Goal: Find specific page/section: Find specific page/section

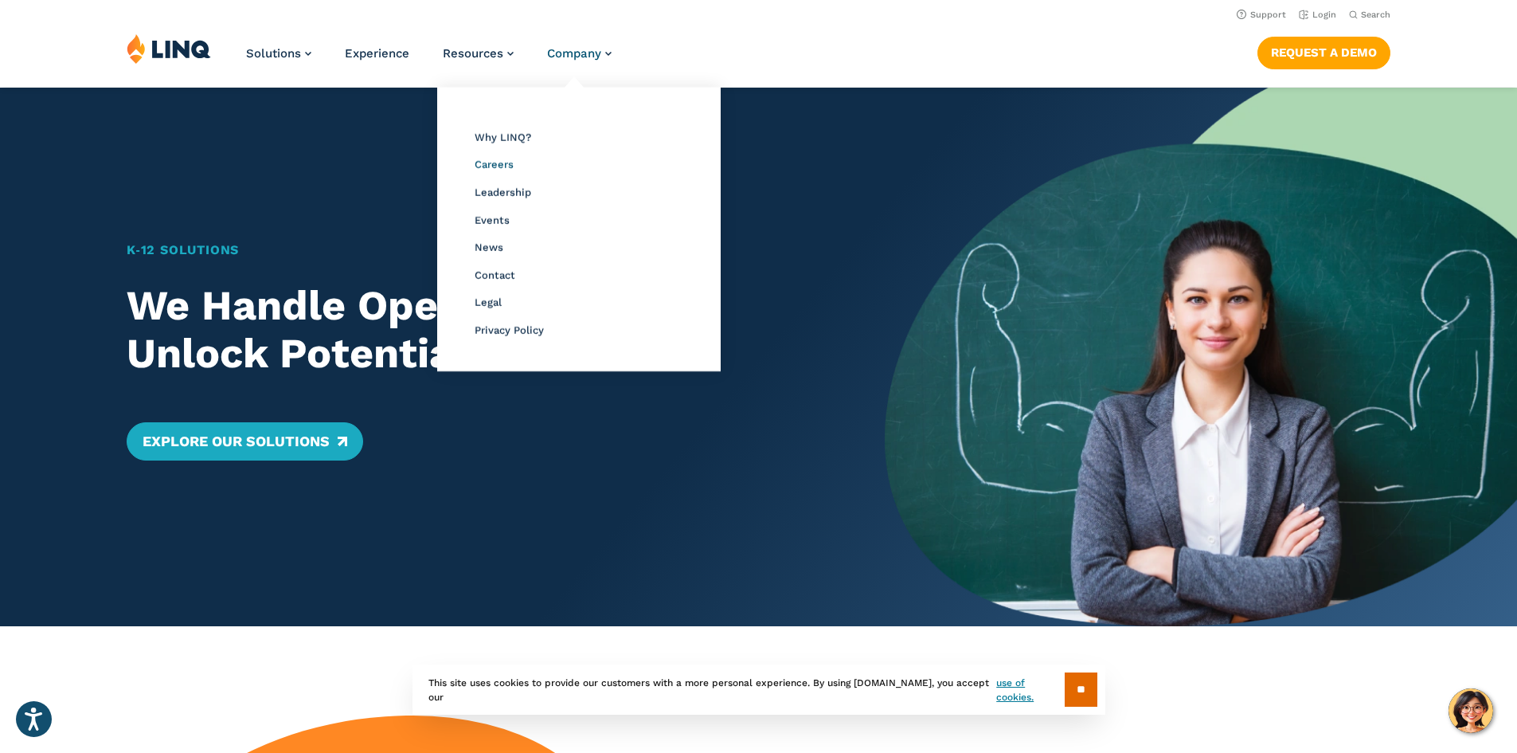
drag, startPoint x: 495, startPoint y: 173, endPoint x: 495, endPoint y: 160, distance: 12.8
click at [508, 186] on span "Leadership" at bounding box center [503, 192] width 57 height 12
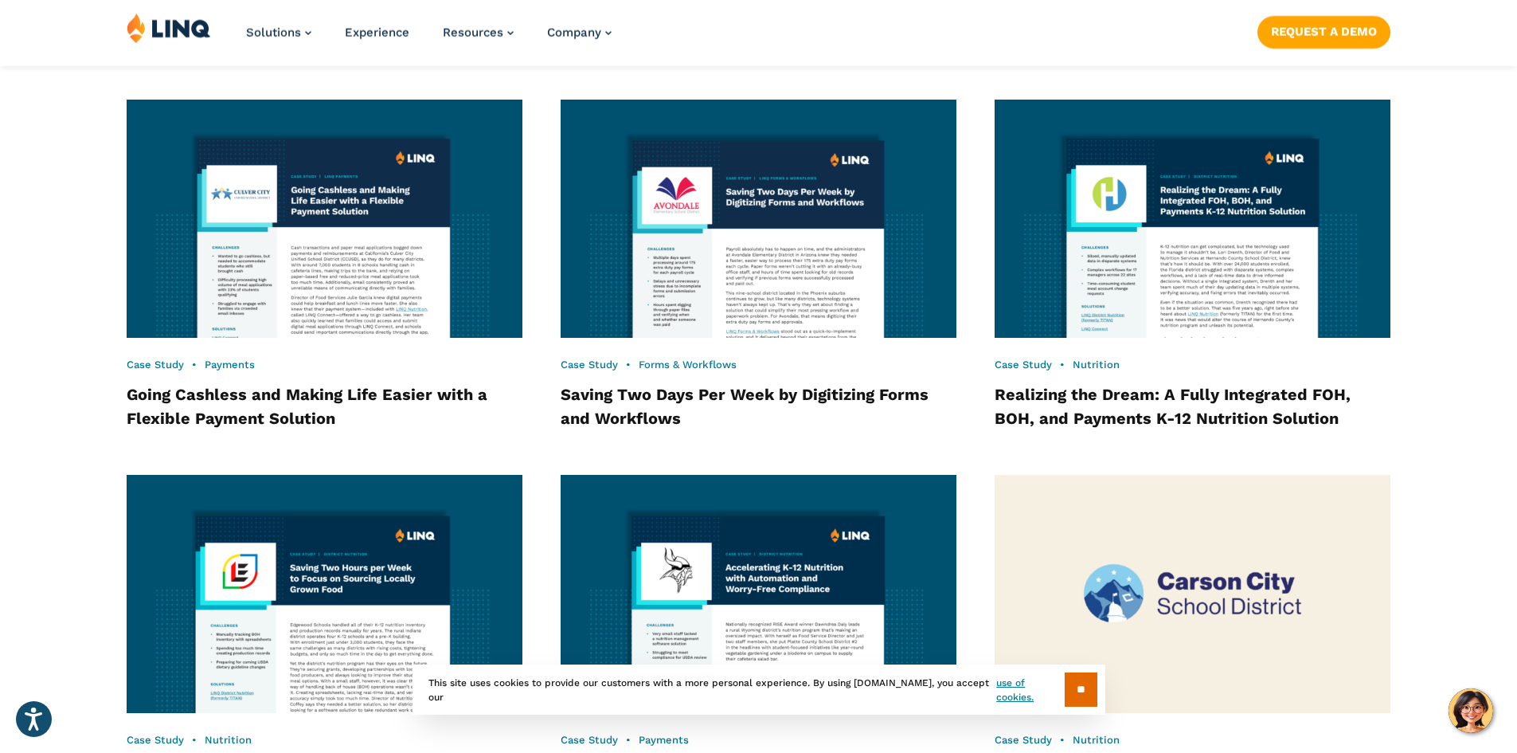
scroll to position [2680, 0]
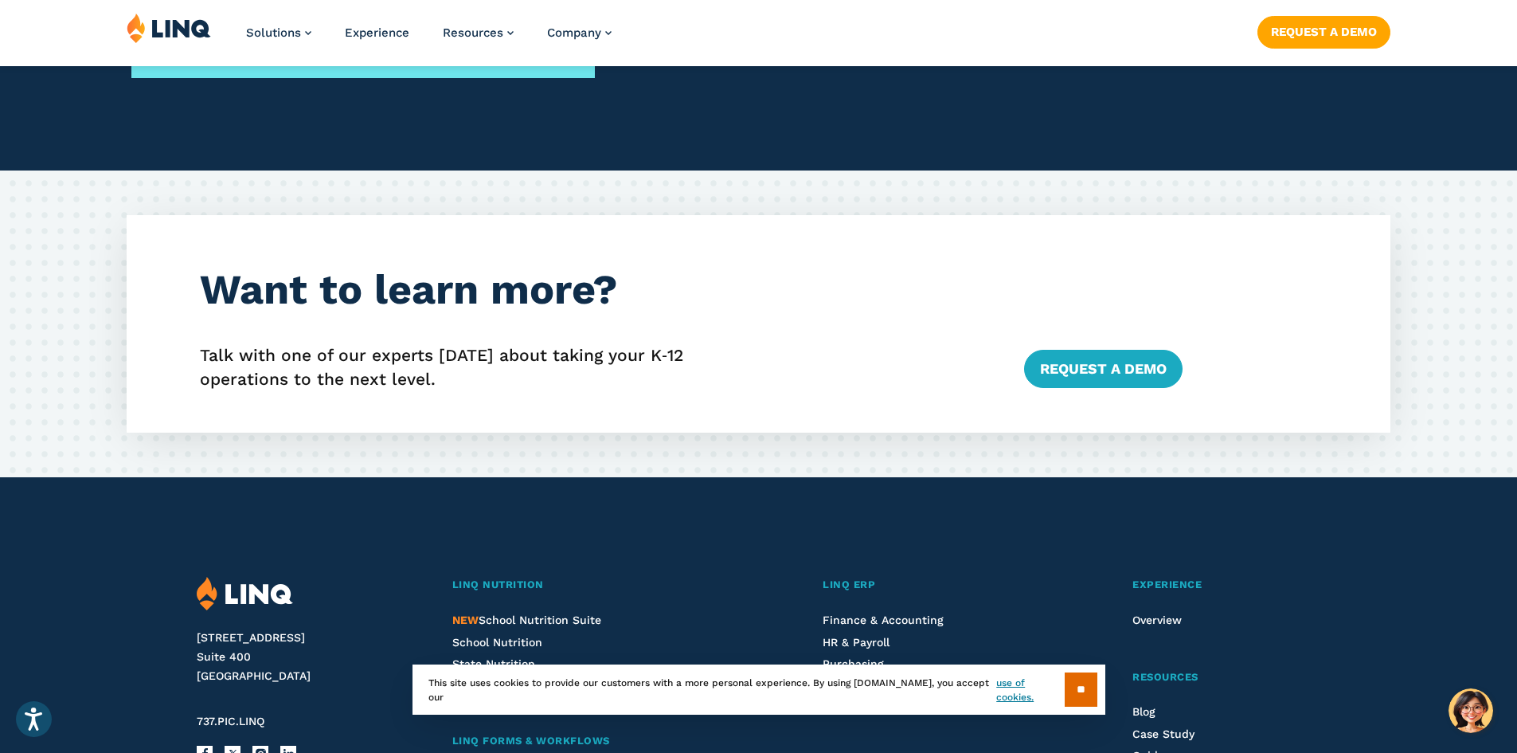
scroll to position [2867, 0]
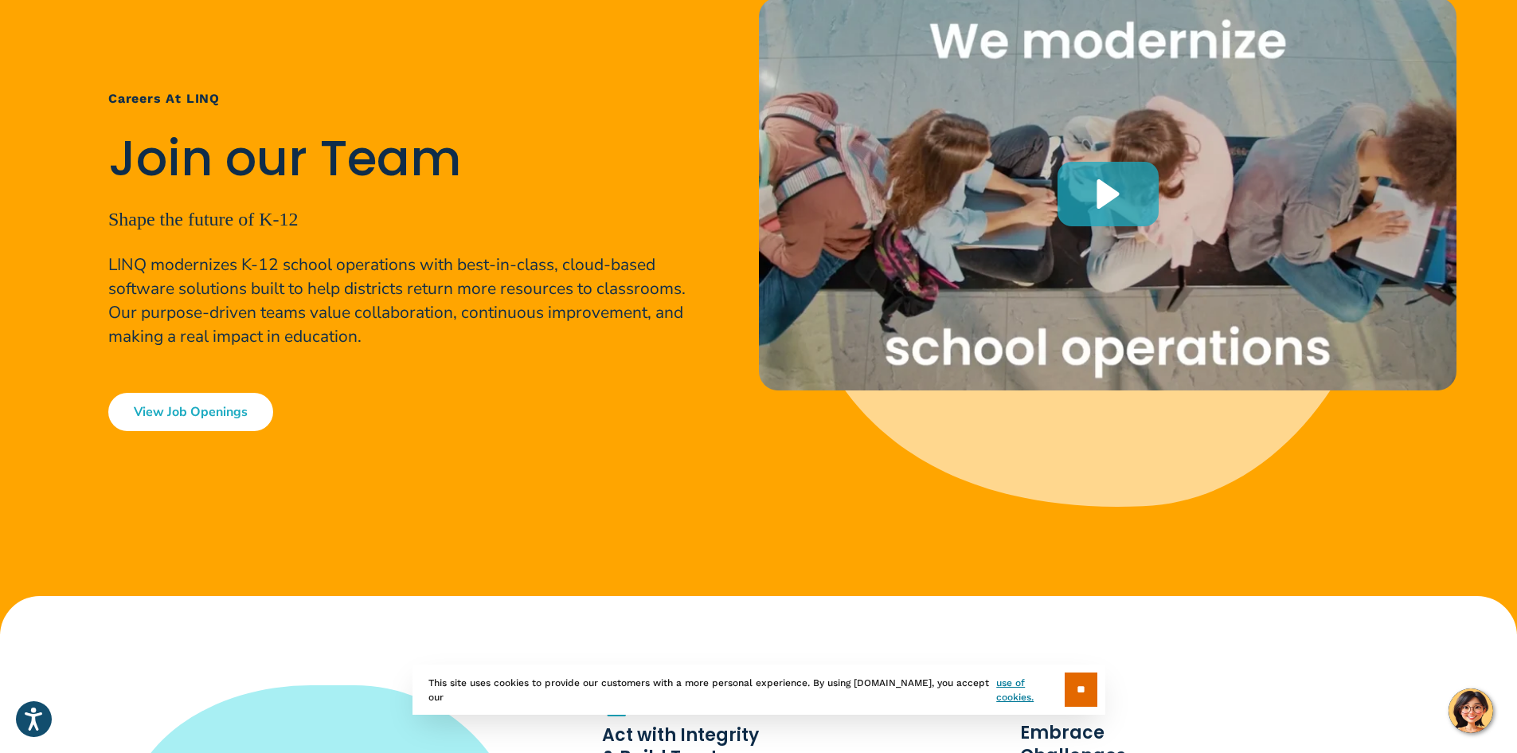
scroll to position [319, 0]
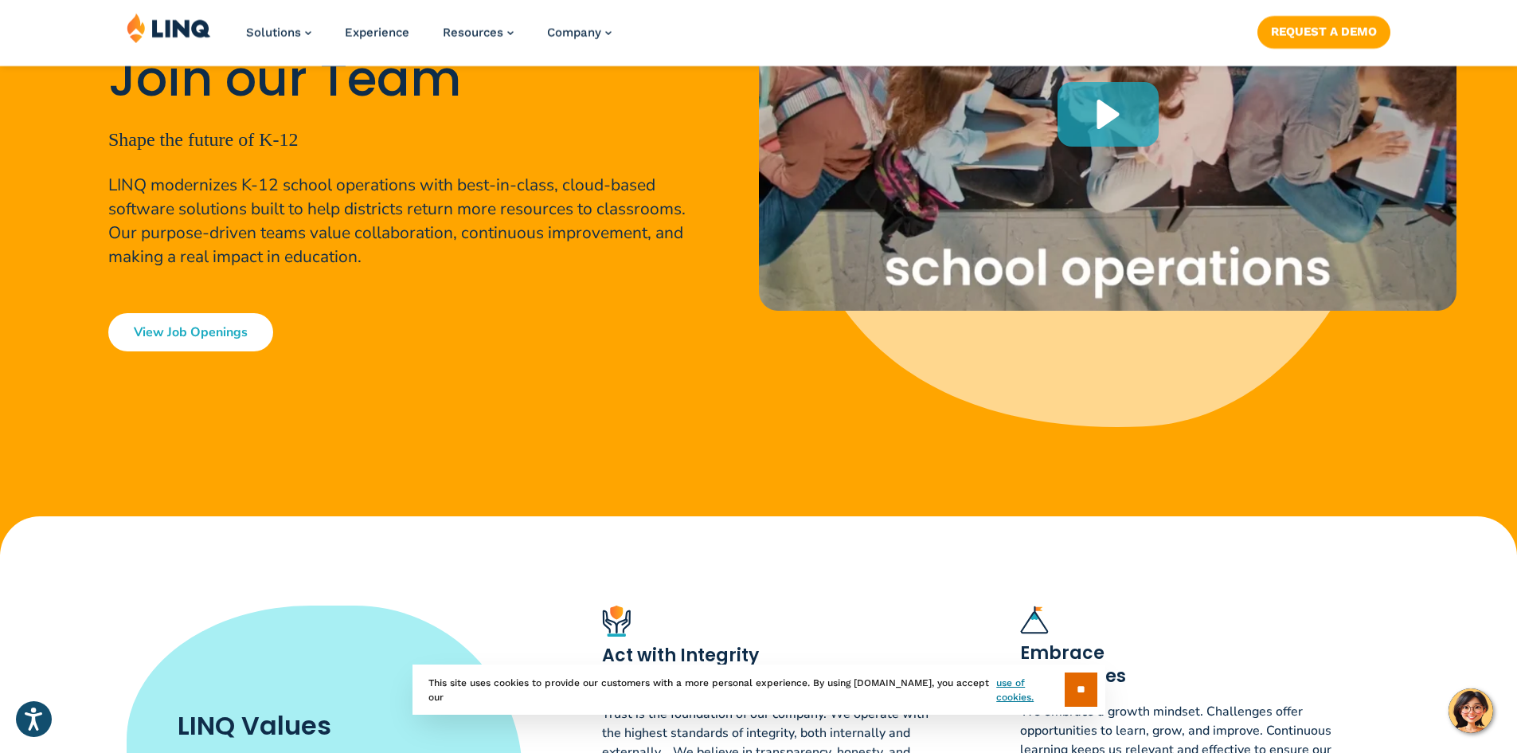
click at [173, 320] on link "View Job Openings" at bounding box center [190, 332] width 165 height 38
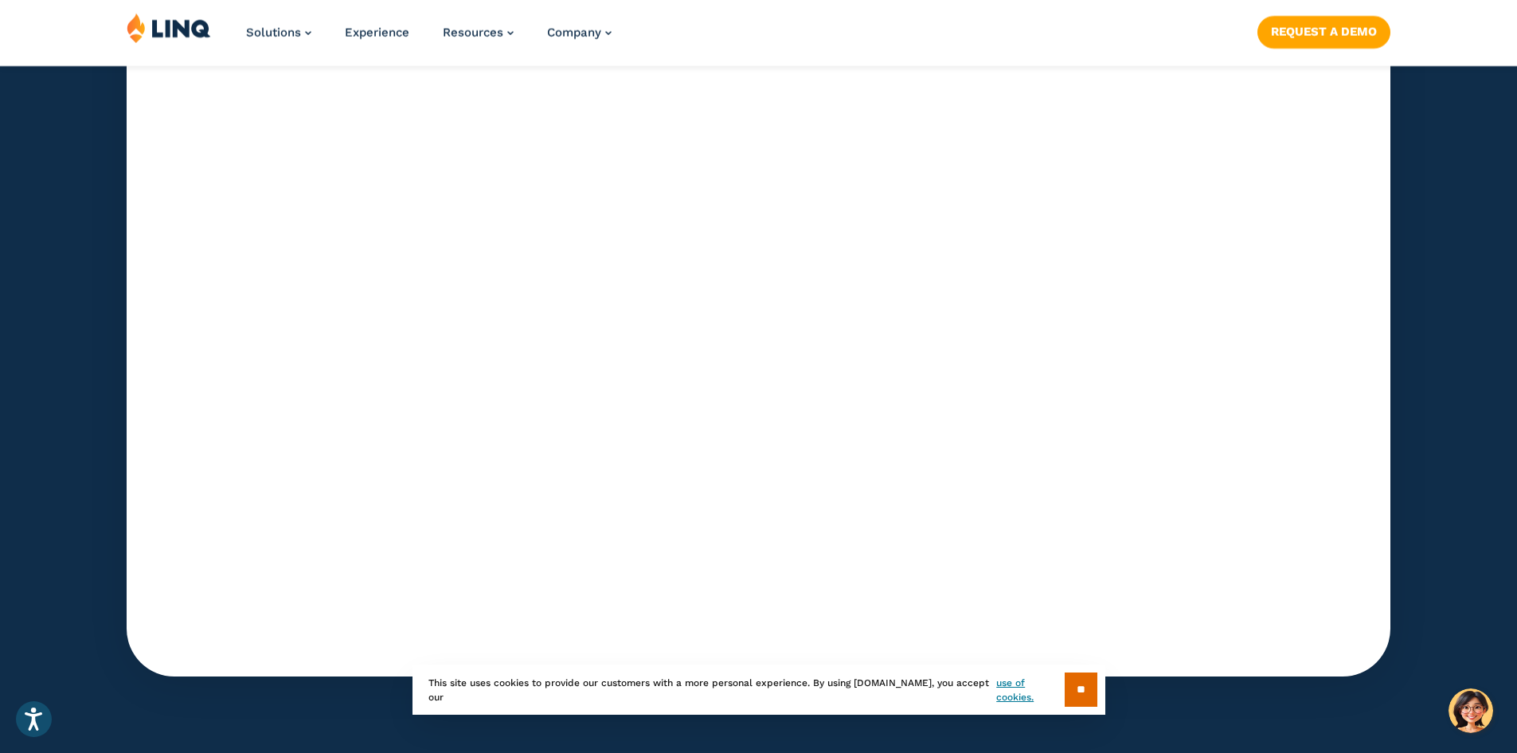
scroll to position [5104, 0]
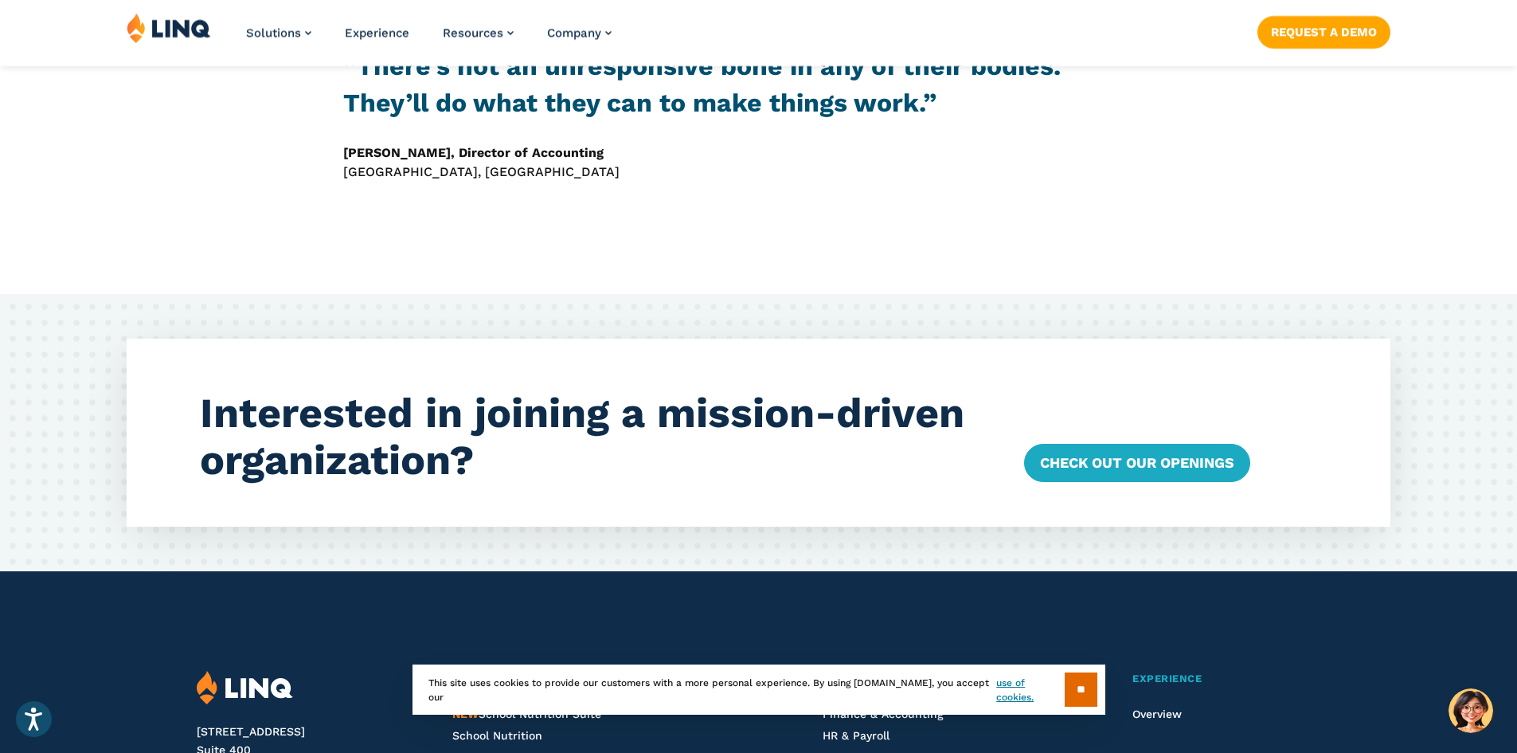
scroll to position [5284, 0]
